Goal: Find specific page/section: Find specific page/section

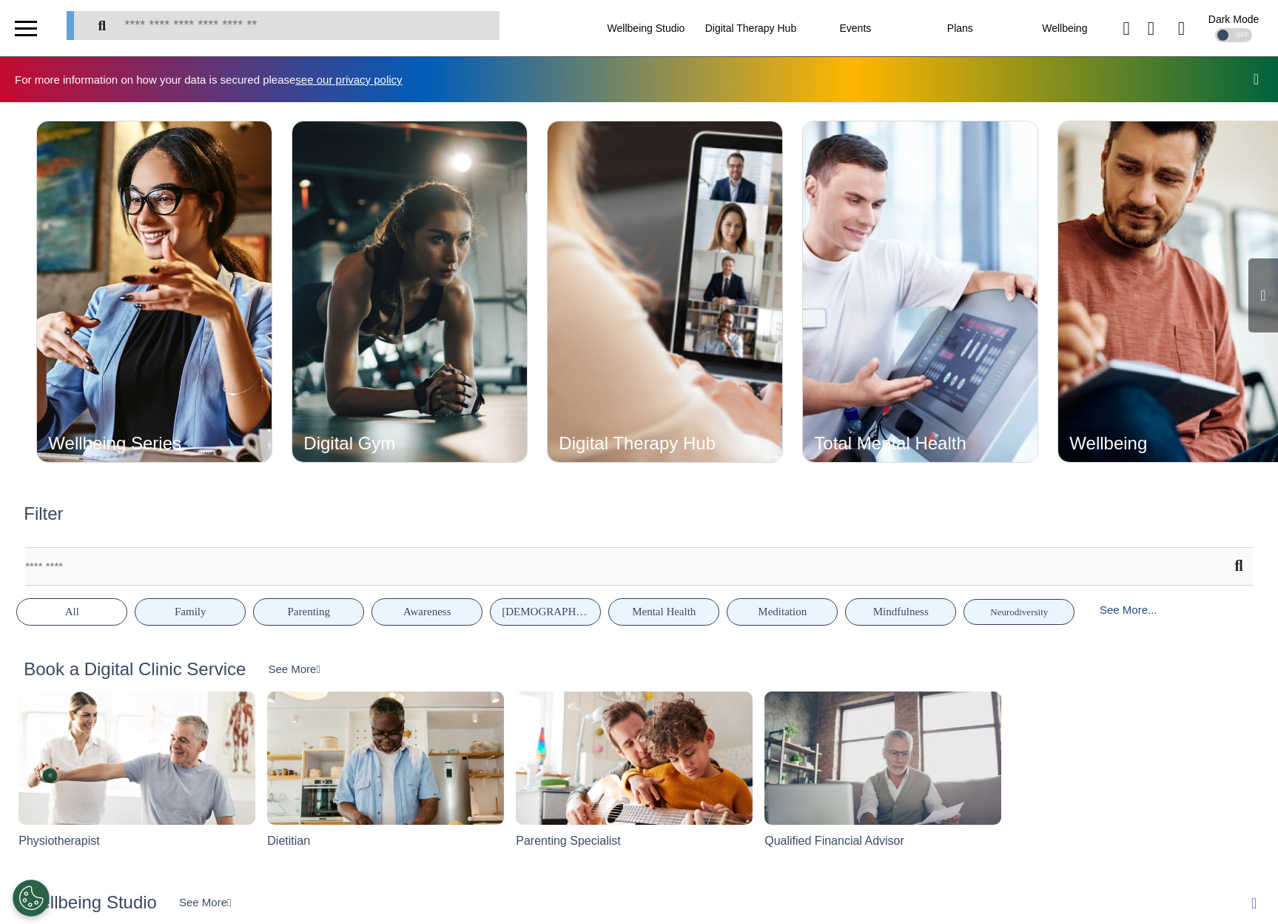
scroll to position [0, 638]
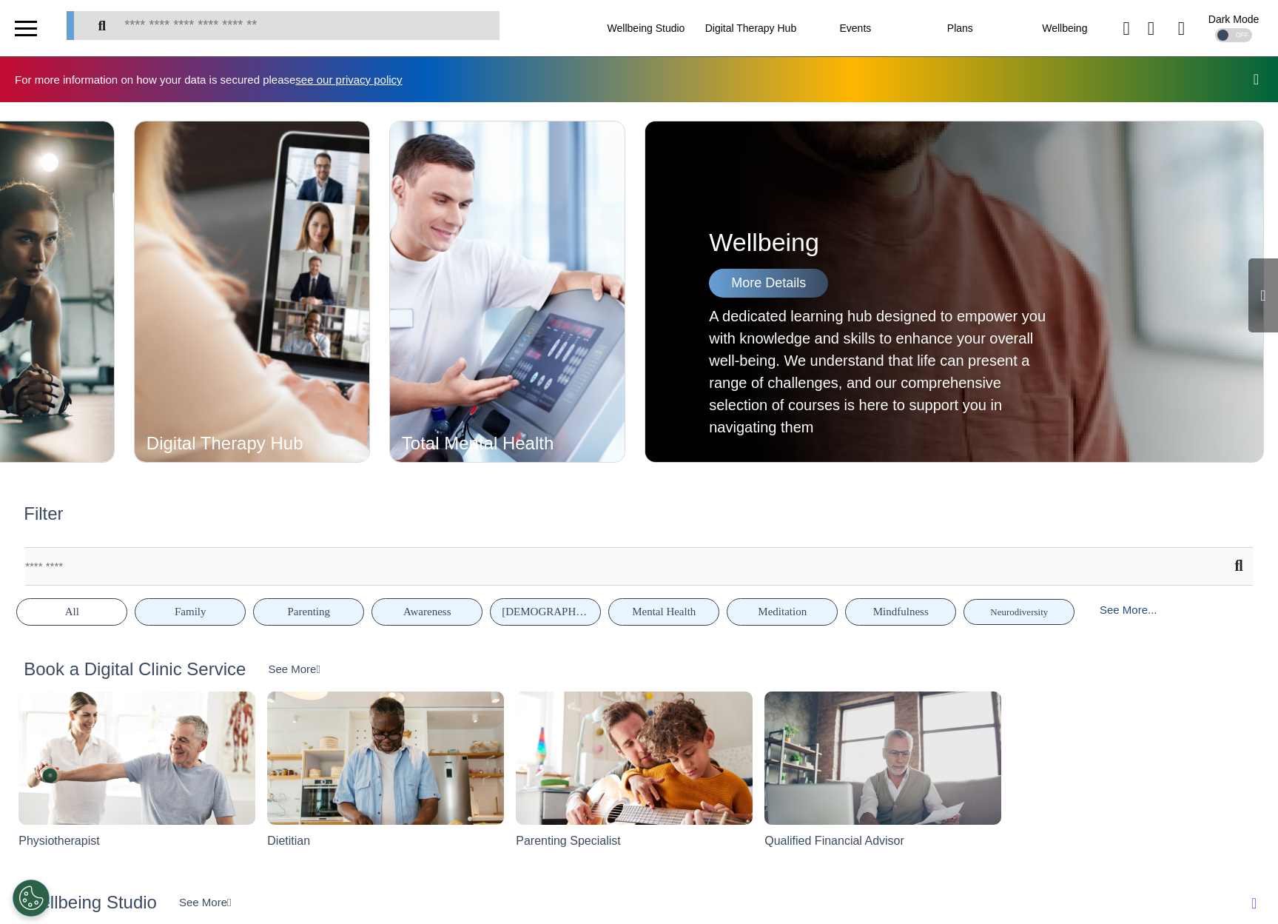
click at [1260, 295] on icon at bounding box center [1262, 295] width 5 height 15
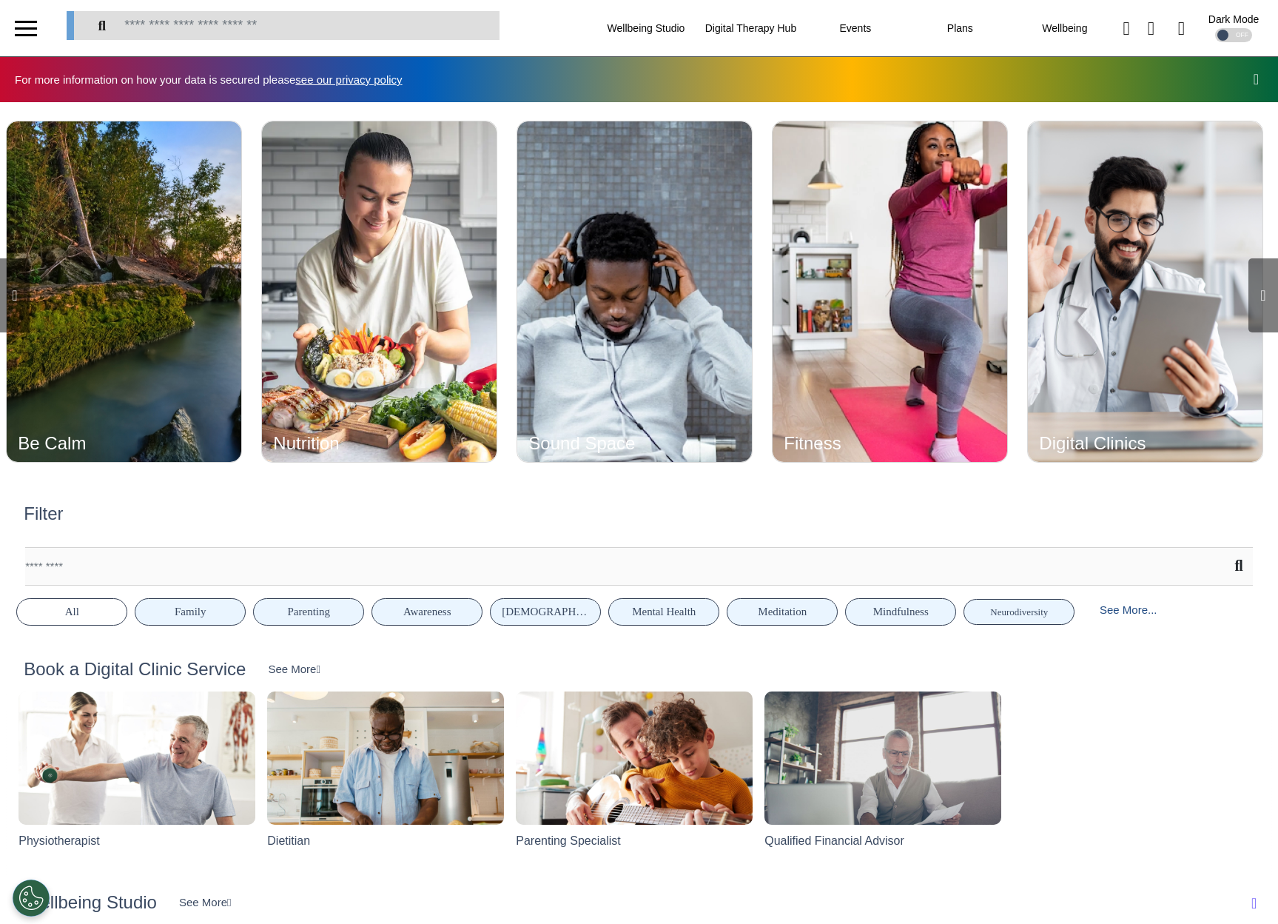
scroll to position [0, 1916]
click at [1260, 295] on icon at bounding box center [1262, 295] width 5 height 15
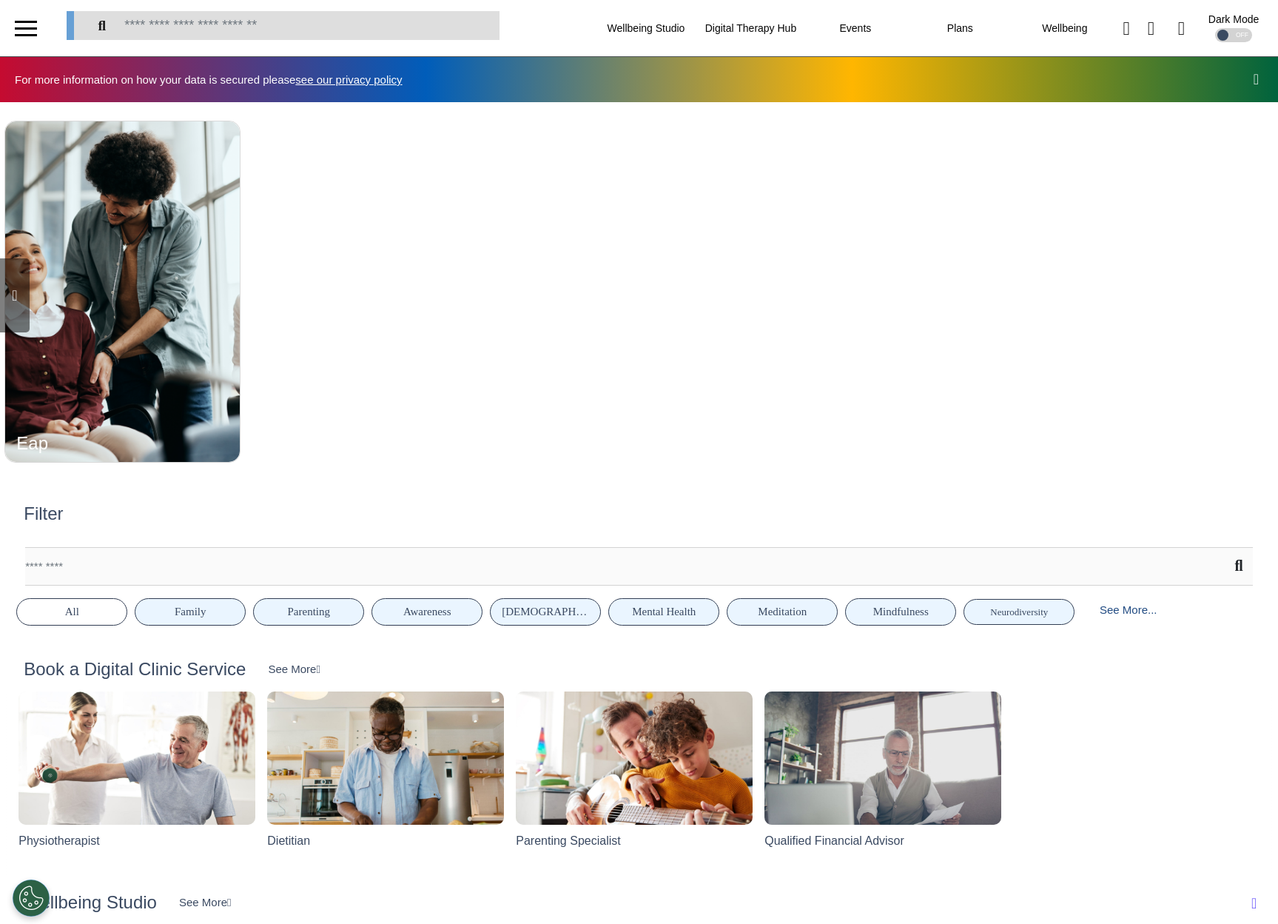
scroll to position [0, 3194]
click at [17, 294] on icon at bounding box center [14, 295] width 5 height 15
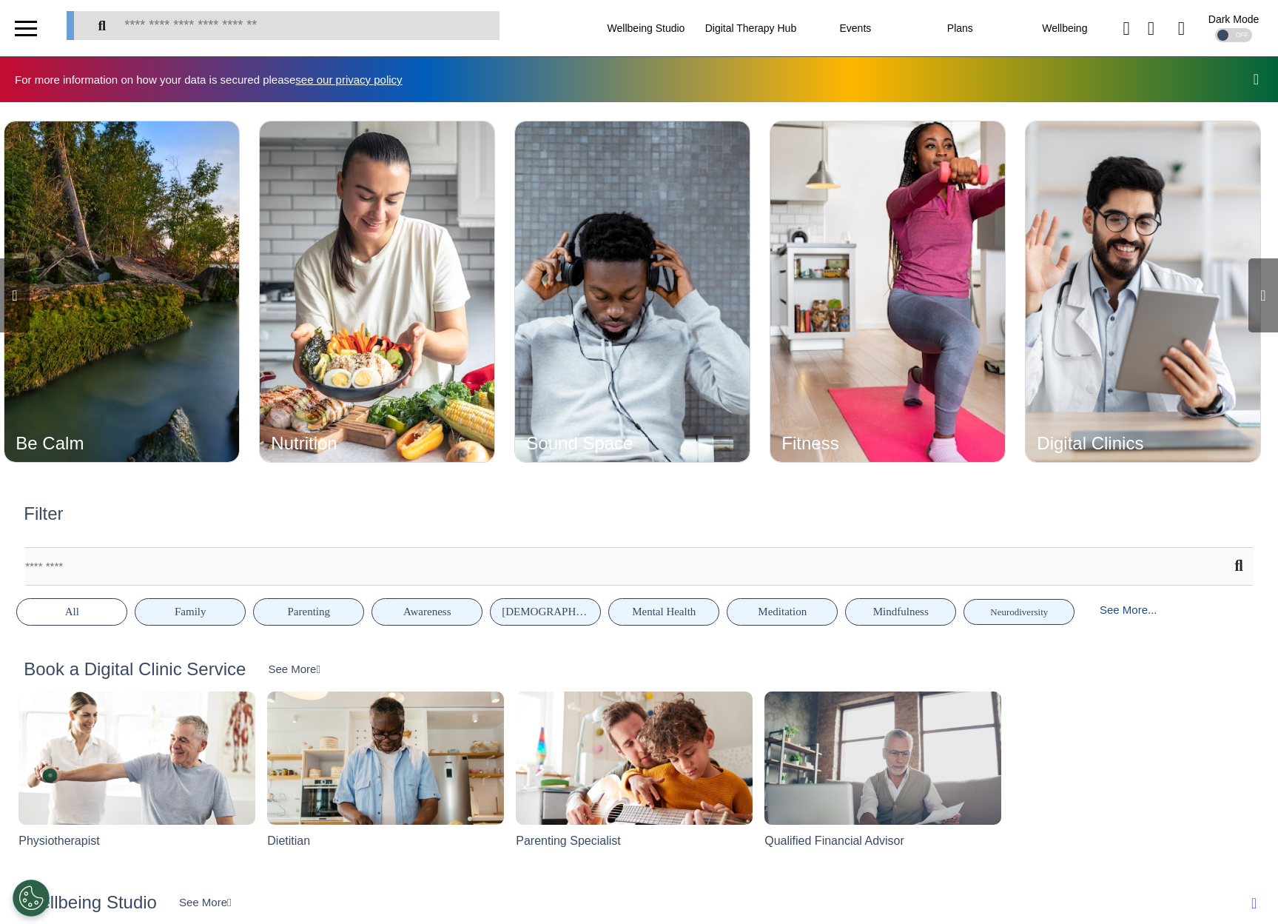
scroll to position [0, 1916]
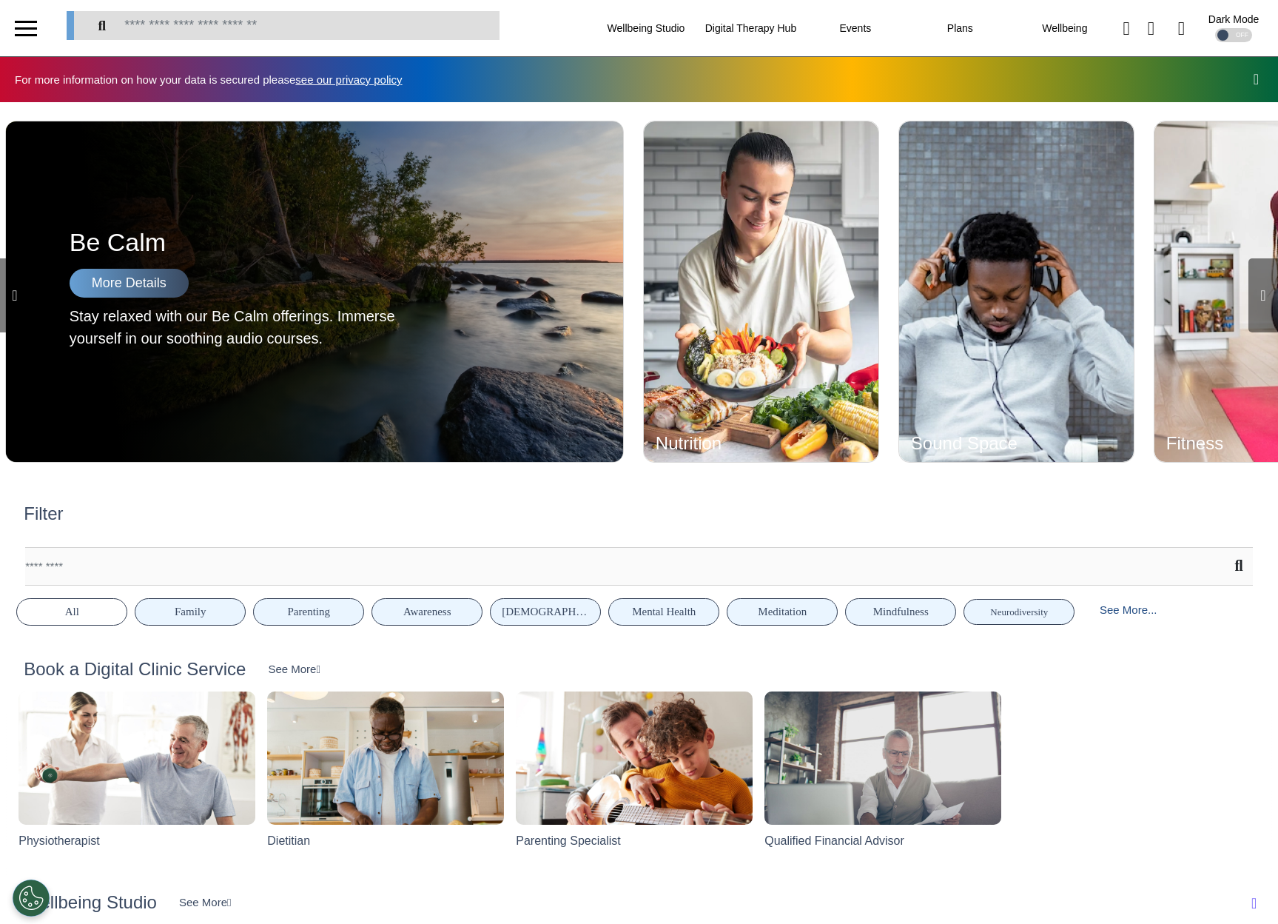
click at [17, 292] on icon at bounding box center [14, 295] width 5 height 15
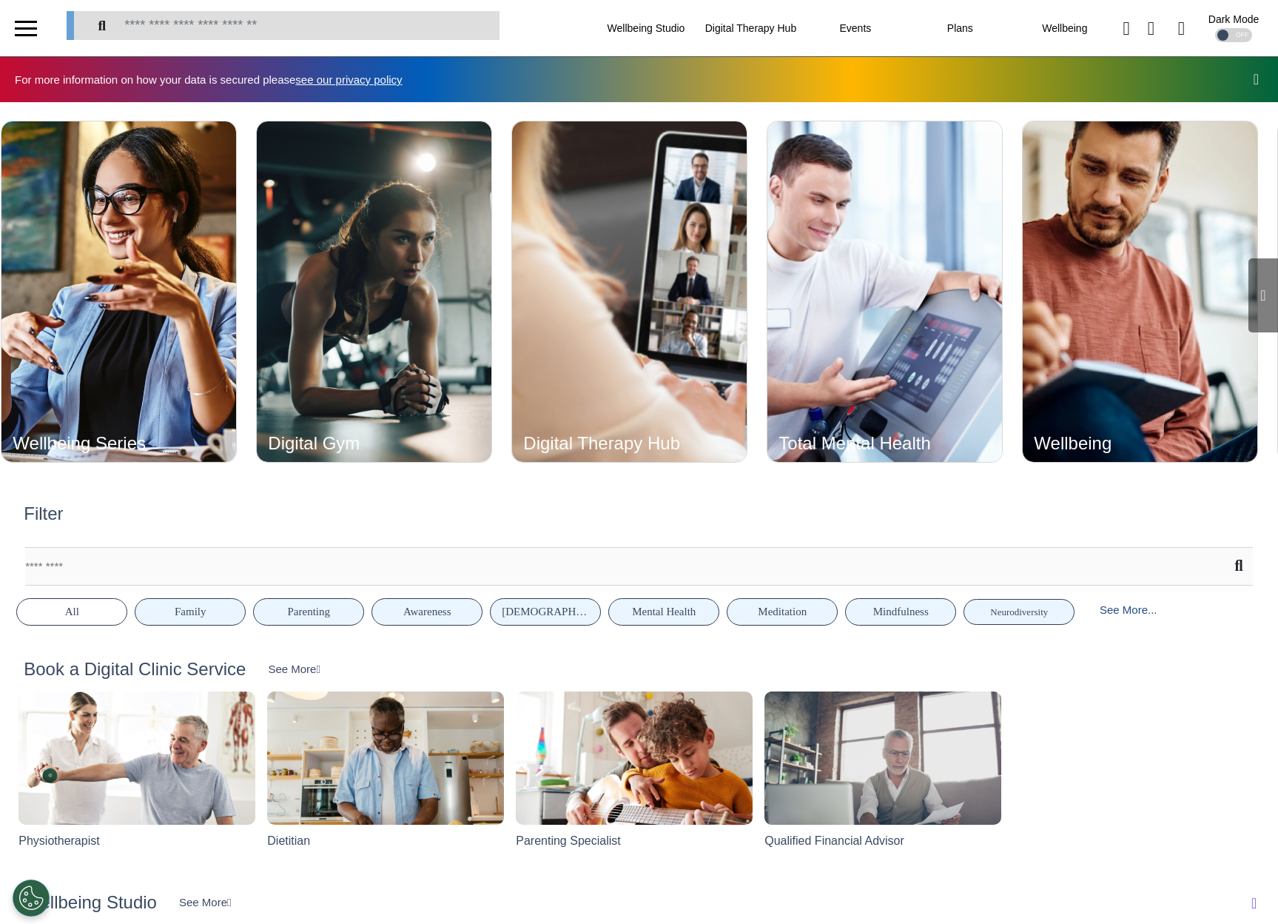
scroll to position [0, 638]
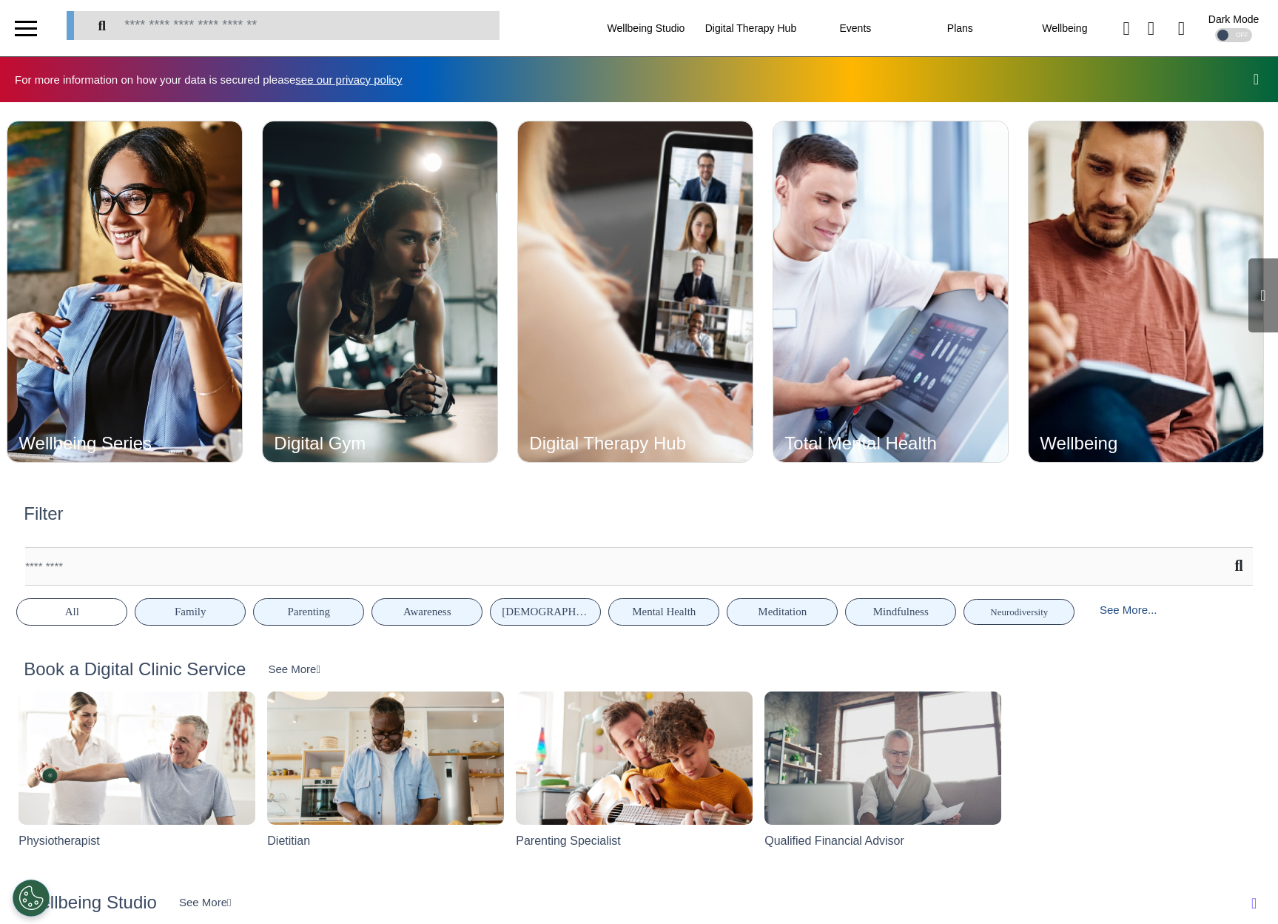
click at [25, 36] on div at bounding box center [26, 28] width 22 height 24
click at [28, 33] on div at bounding box center [26, 28] width 22 height 24
click at [22, 29] on div at bounding box center [26, 28] width 22 height 24
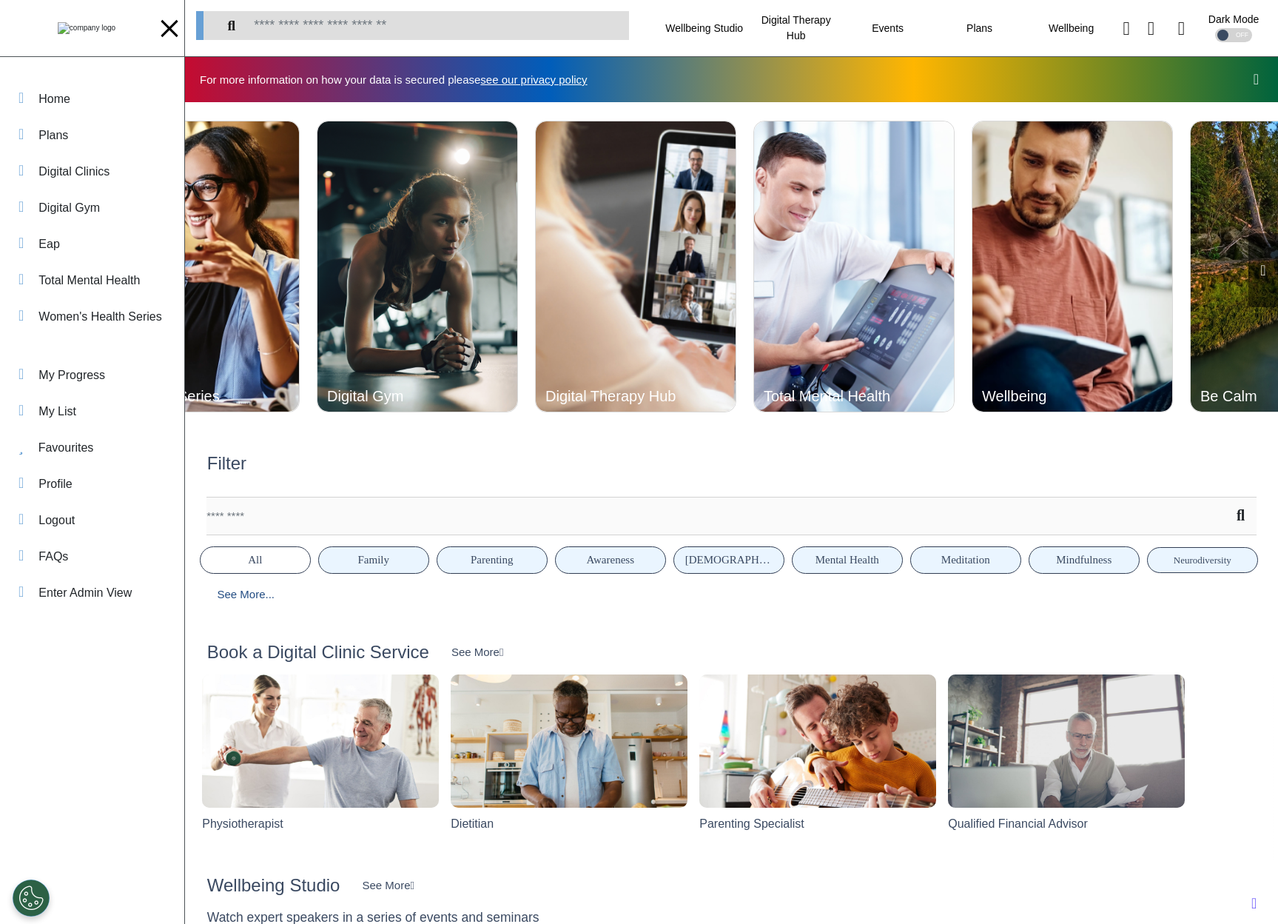
click at [58, 28] on img at bounding box center [87, 28] width 58 height 12
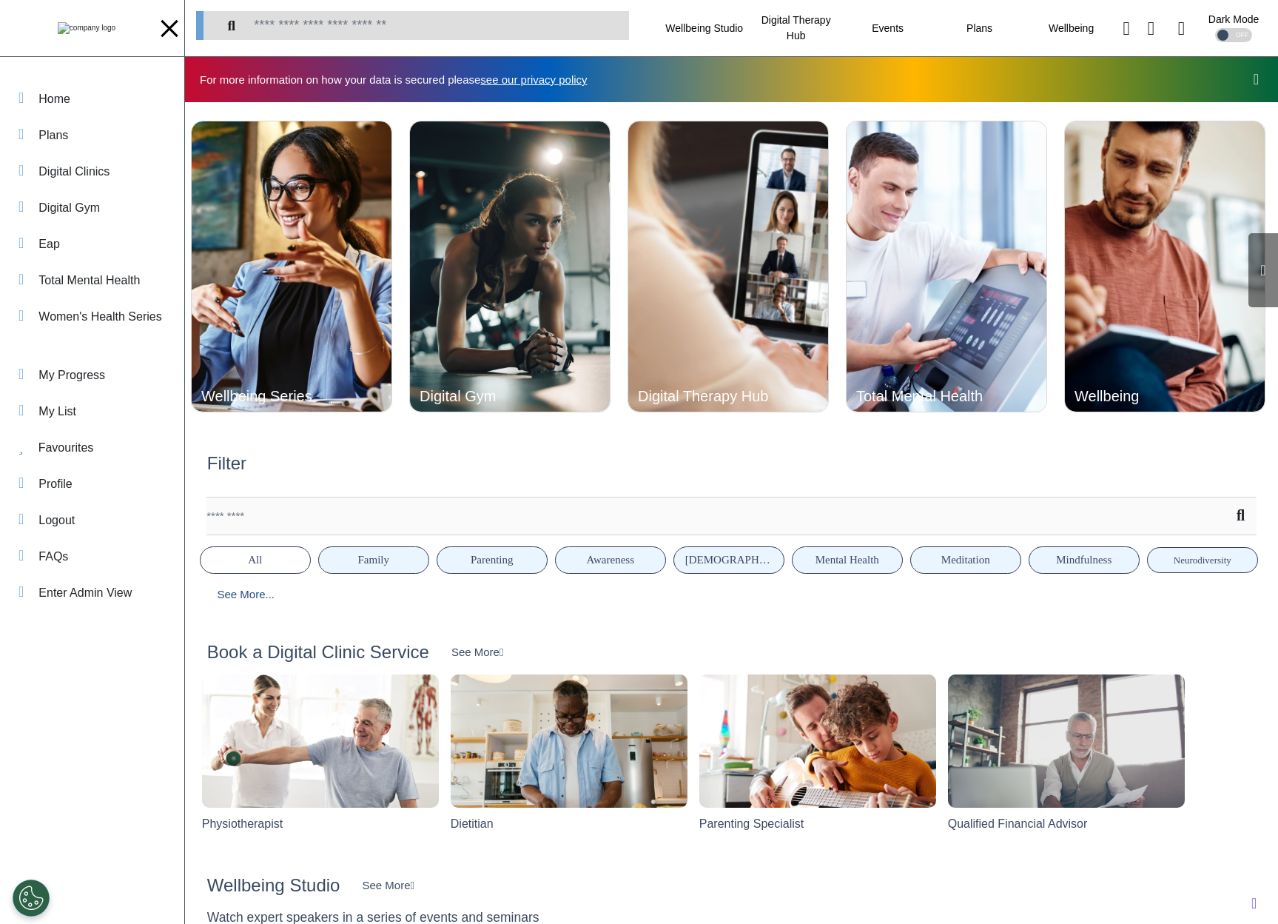
click at [167, 29] on div at bounding box center [169, 27] width 17 height 17
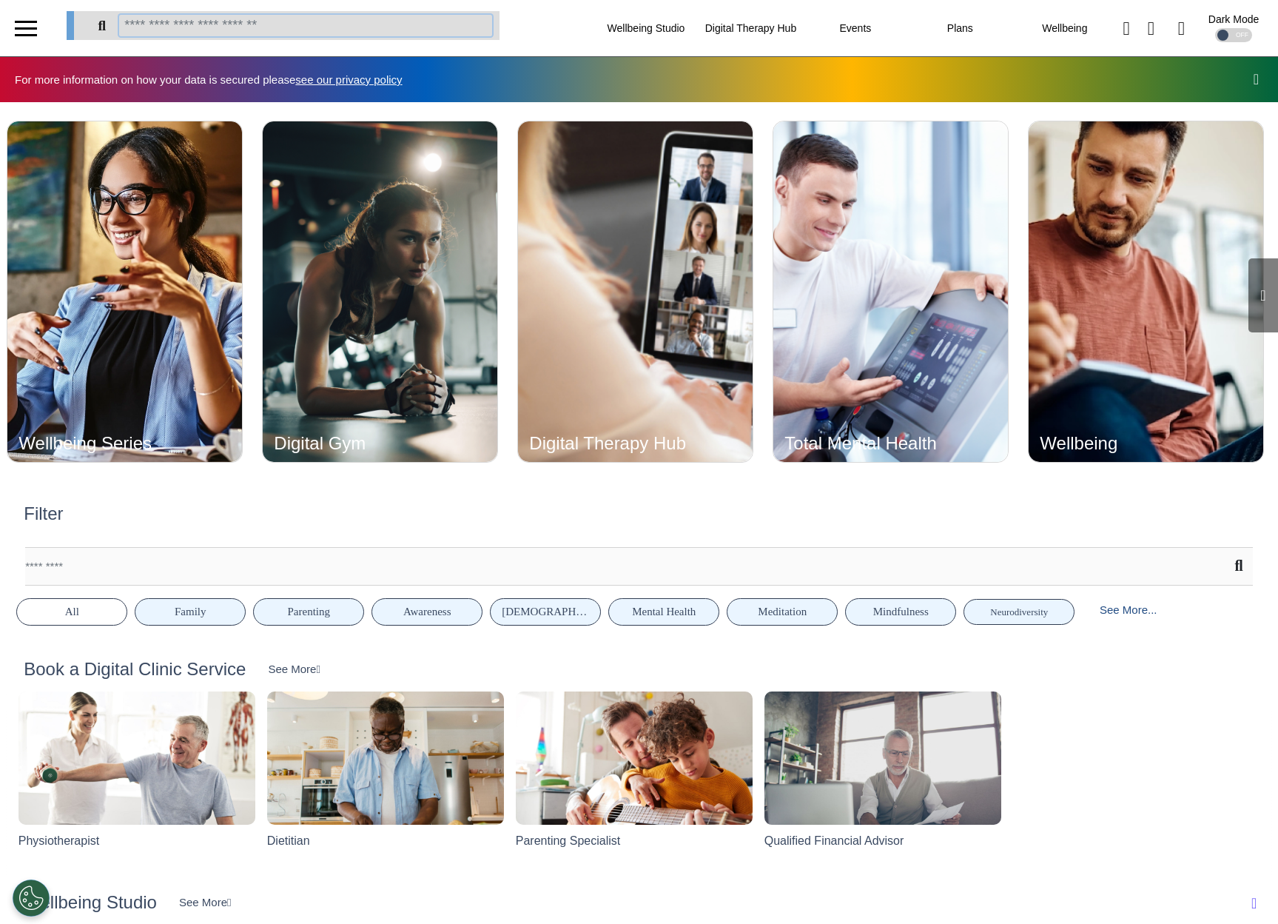
click at [170, 23] on input "search" at bounding box center [305, 25] width 373 height 21
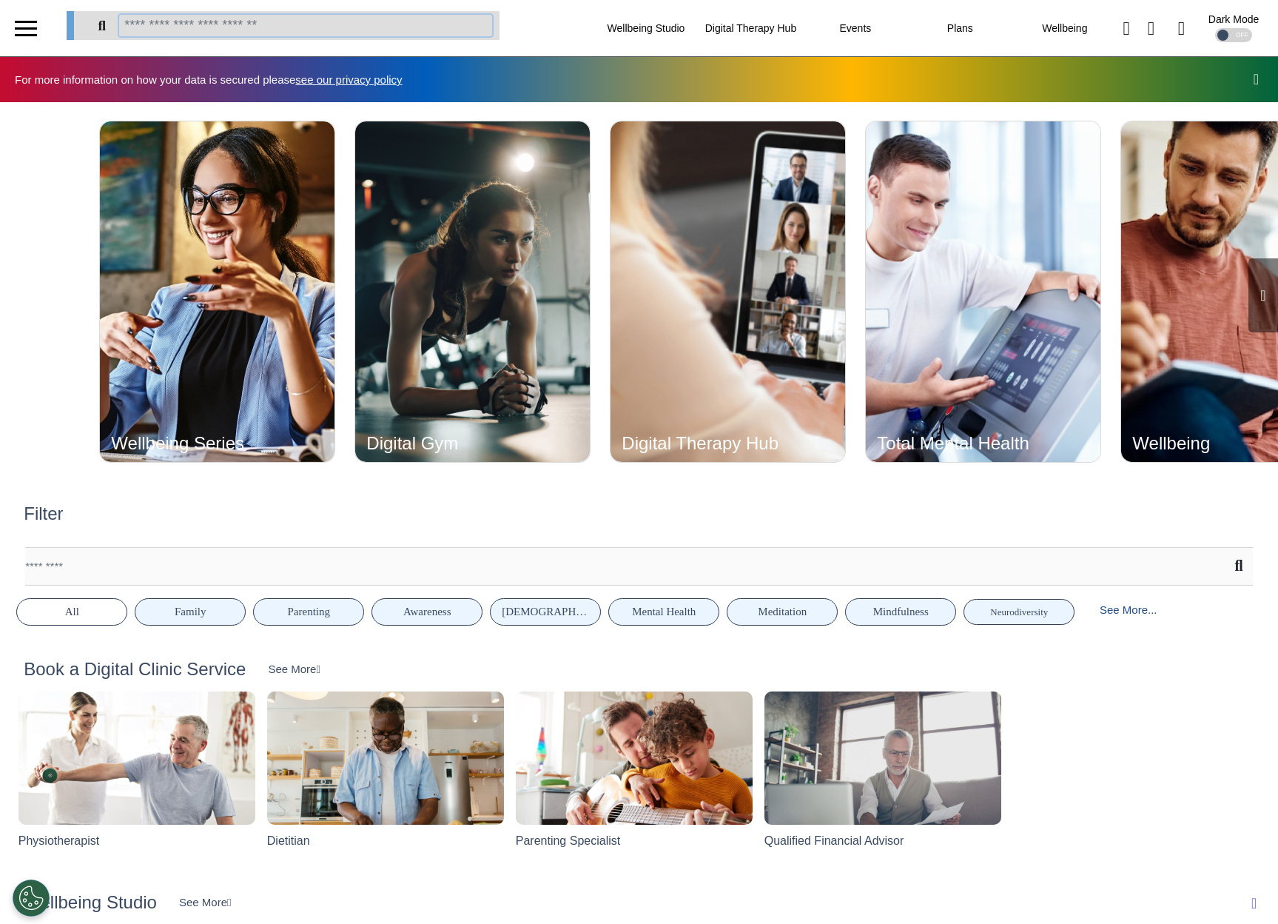
scroll to position [0, 638]
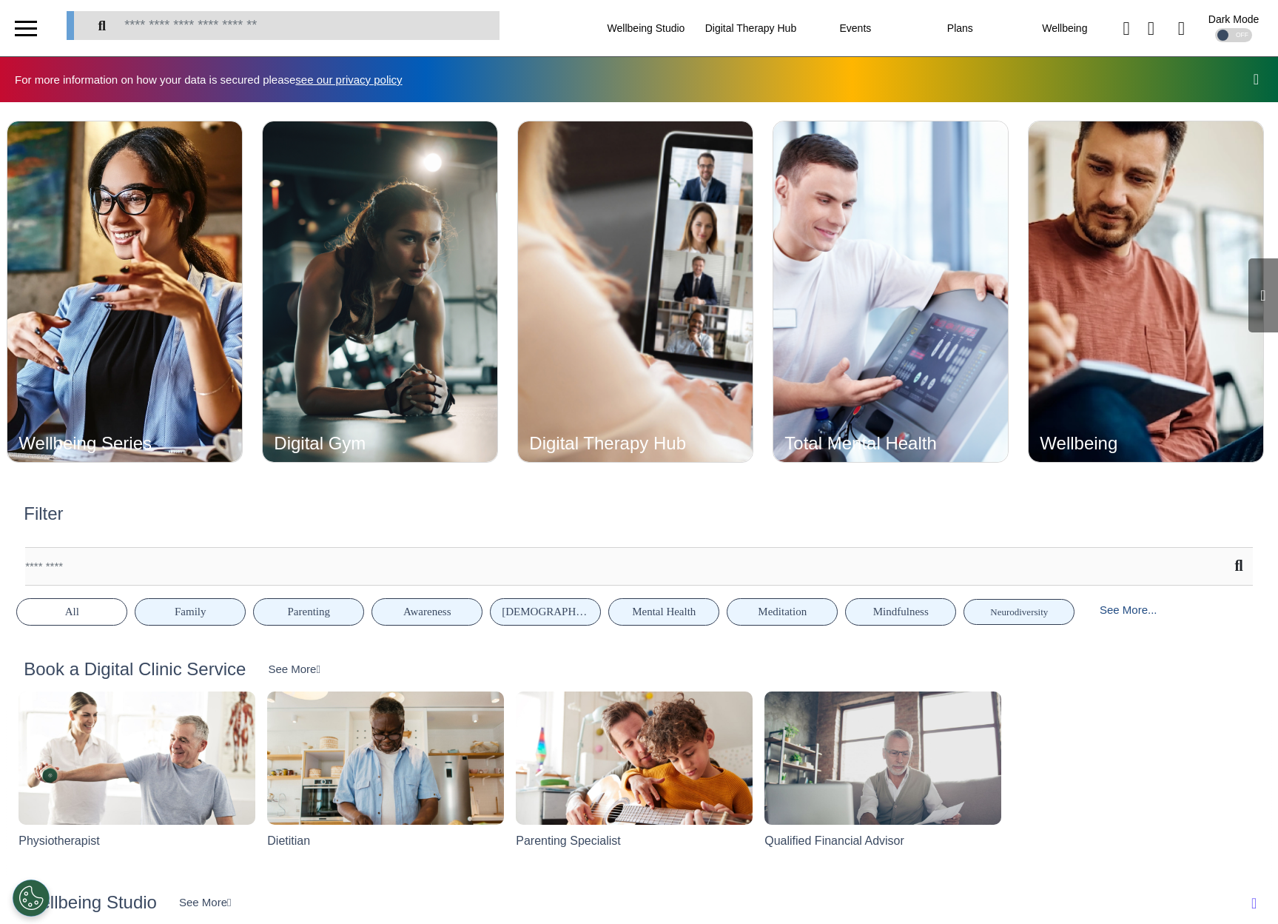
click at [531, 25] on div "Wellbeing Studio Wellbeing Series Digital Gym Digital Therapy Hub Total Mental …" at bounding box center [667, 28] width 1223 height 56
